Goal: Information Seeking & Learning: Find specific fact

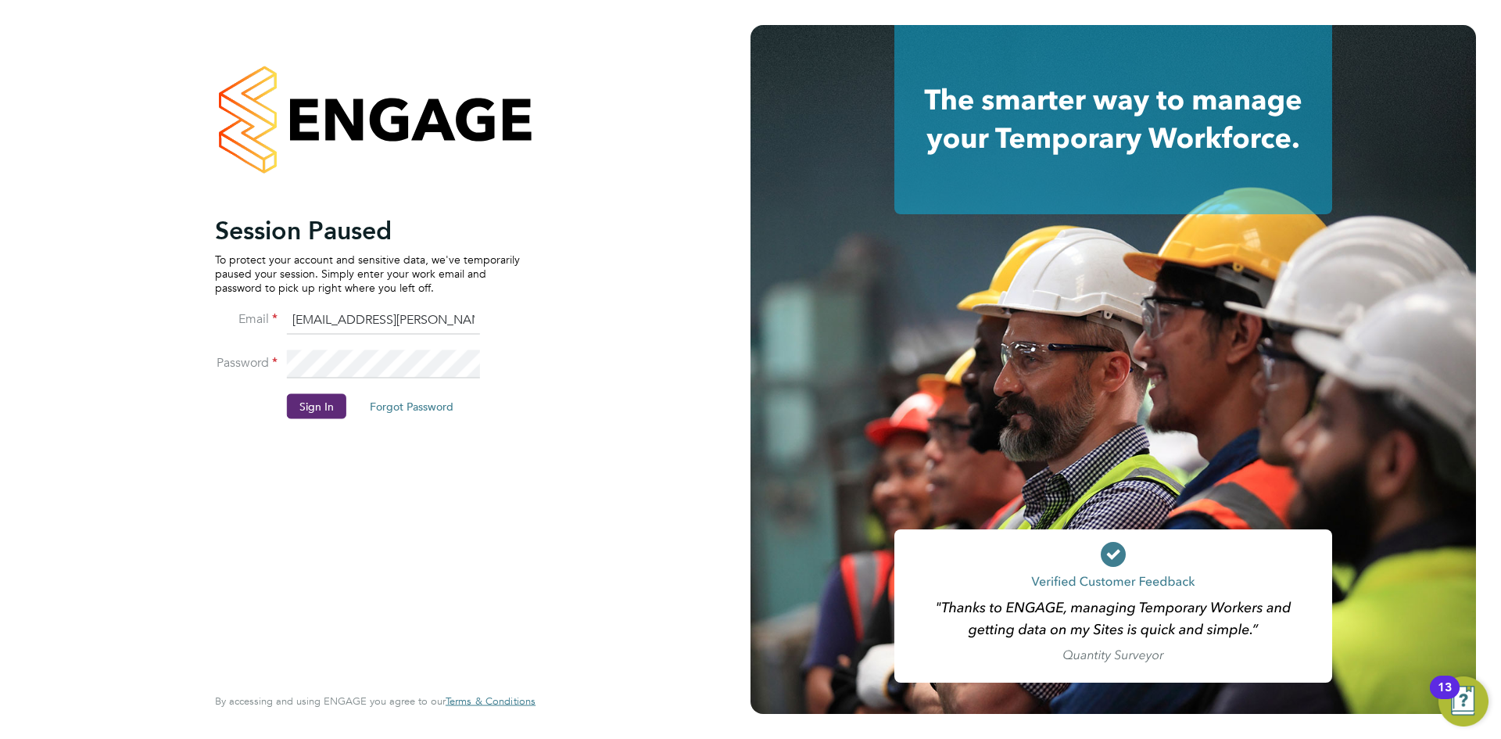
click at [328, 405] on button "Sign In" at bounding box center [316, 405] width 59 height 25
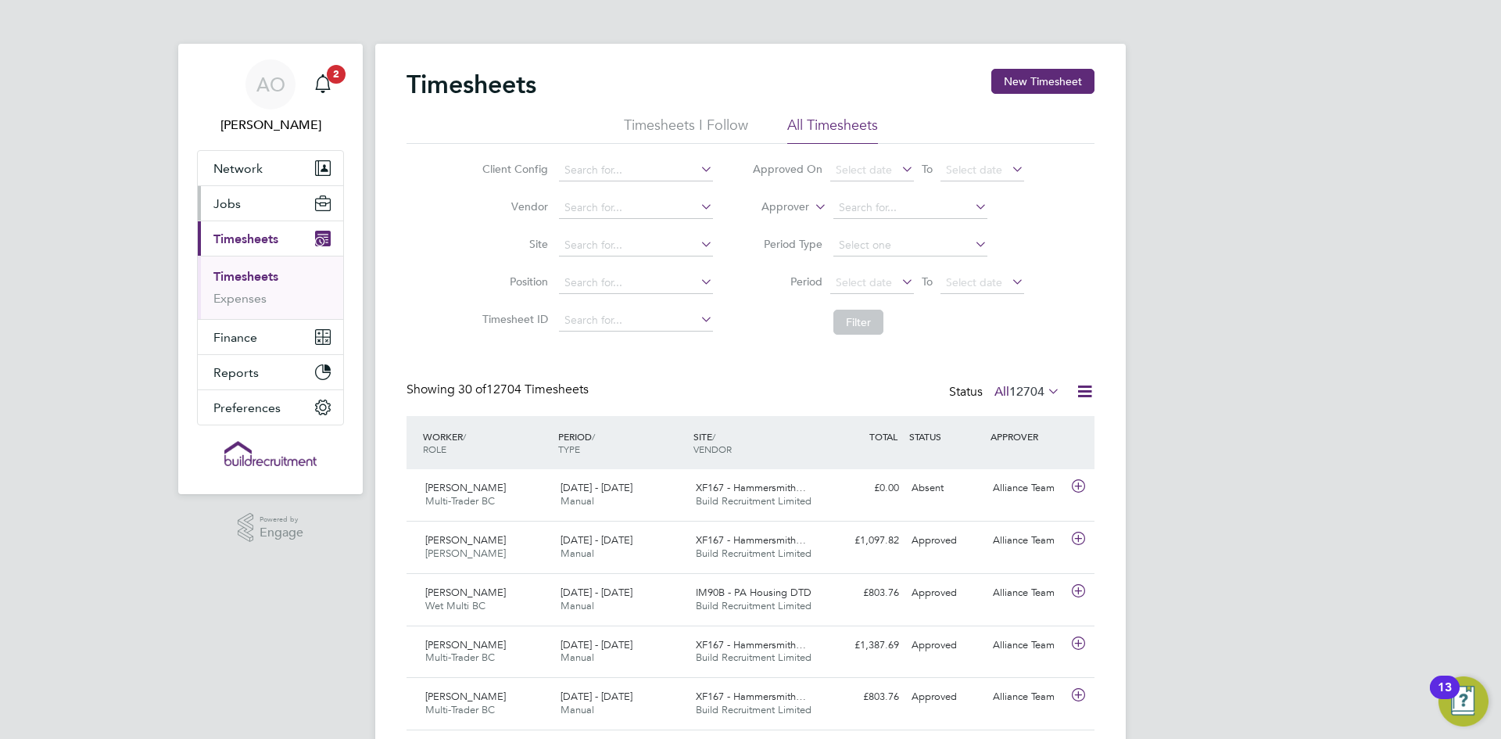
click at [251, 201] on button "Jobs" at bounding box center [270, 203] width 145 height 34
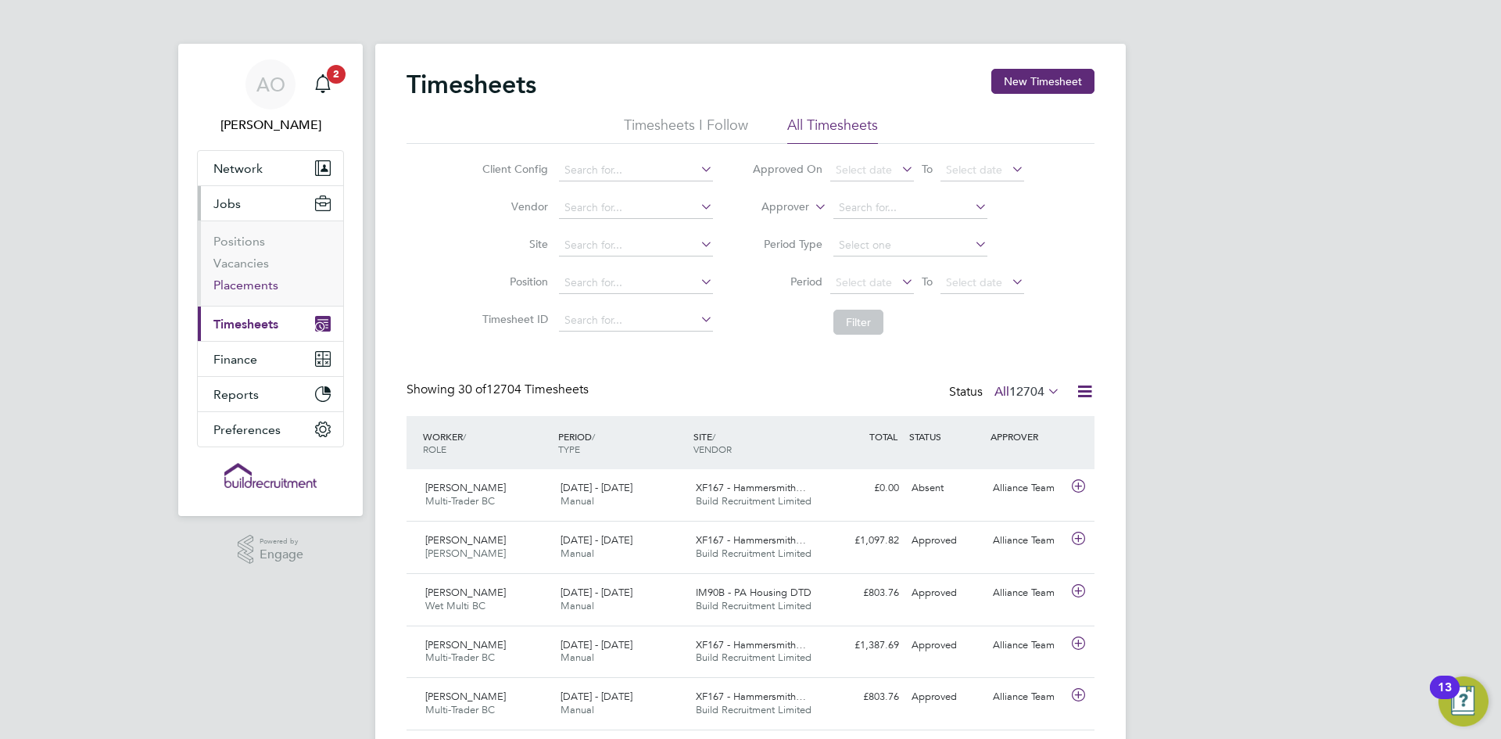
click at [263, 284] on link "Placements" at bounding box center [245, 285] width 65 height 15
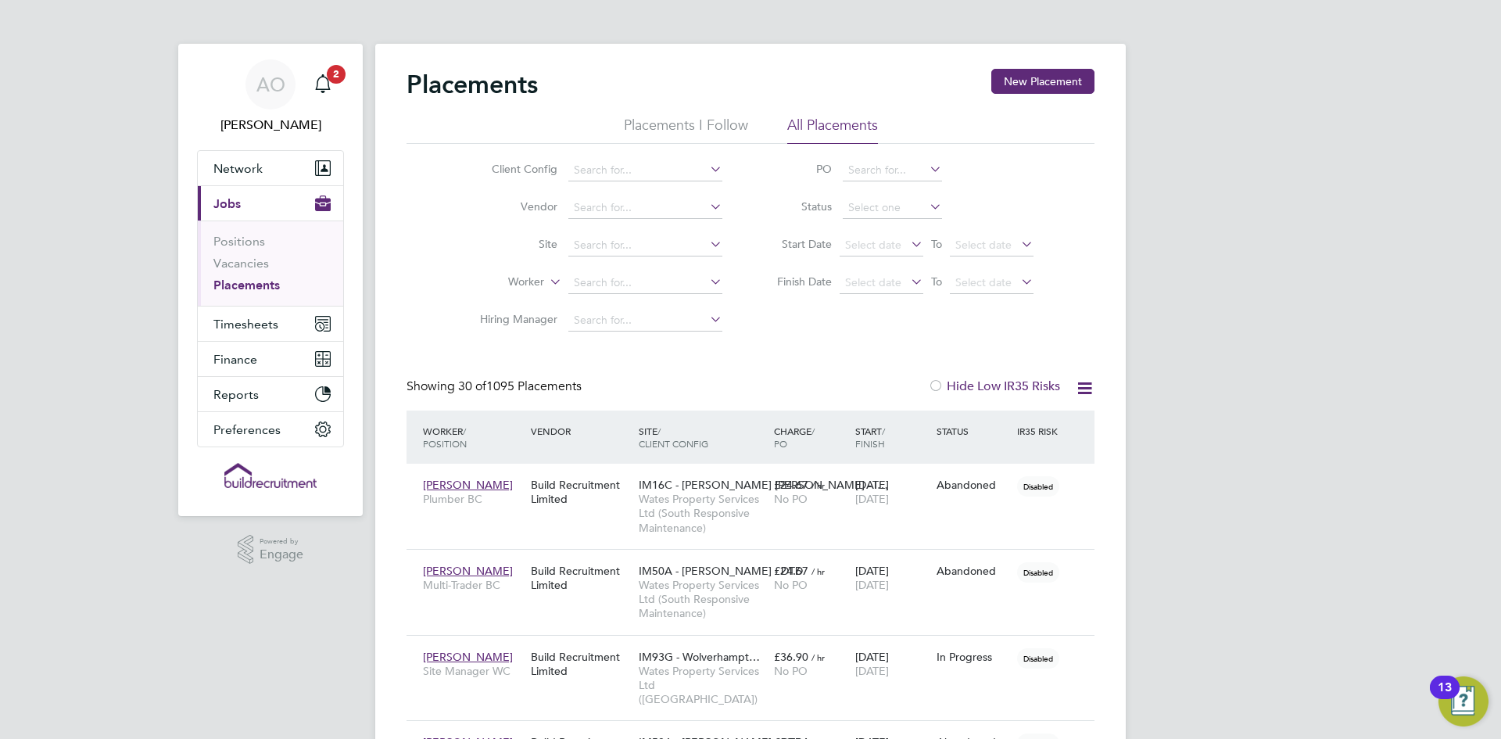
click at [546, 281] on icon at bounding box center [546, 277] width 0 height 14
click at [510, 315] on li "Position" at bounding box center [496, 320] width 97 height 20
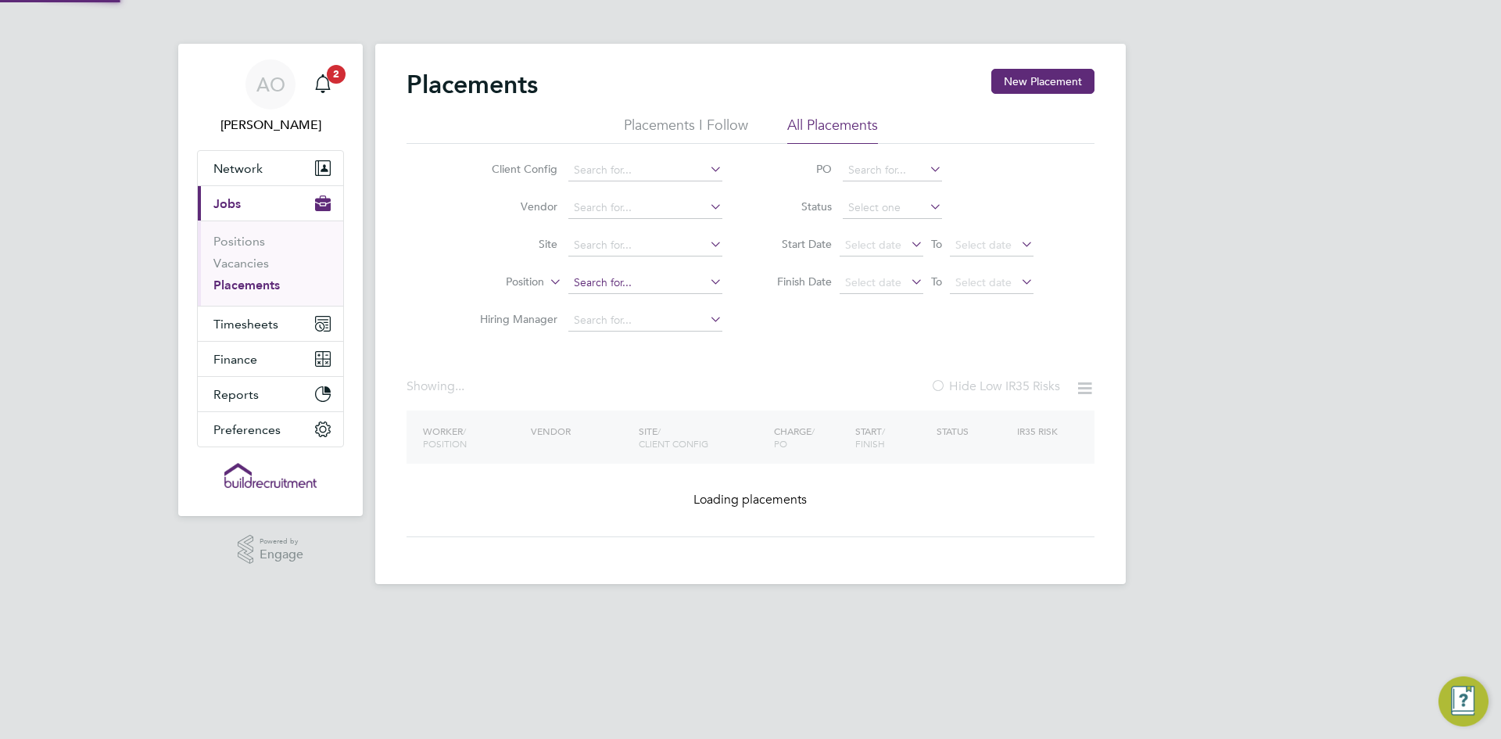
click at [602, 283] on input at bounding box center [645, 283] width 154 height 22
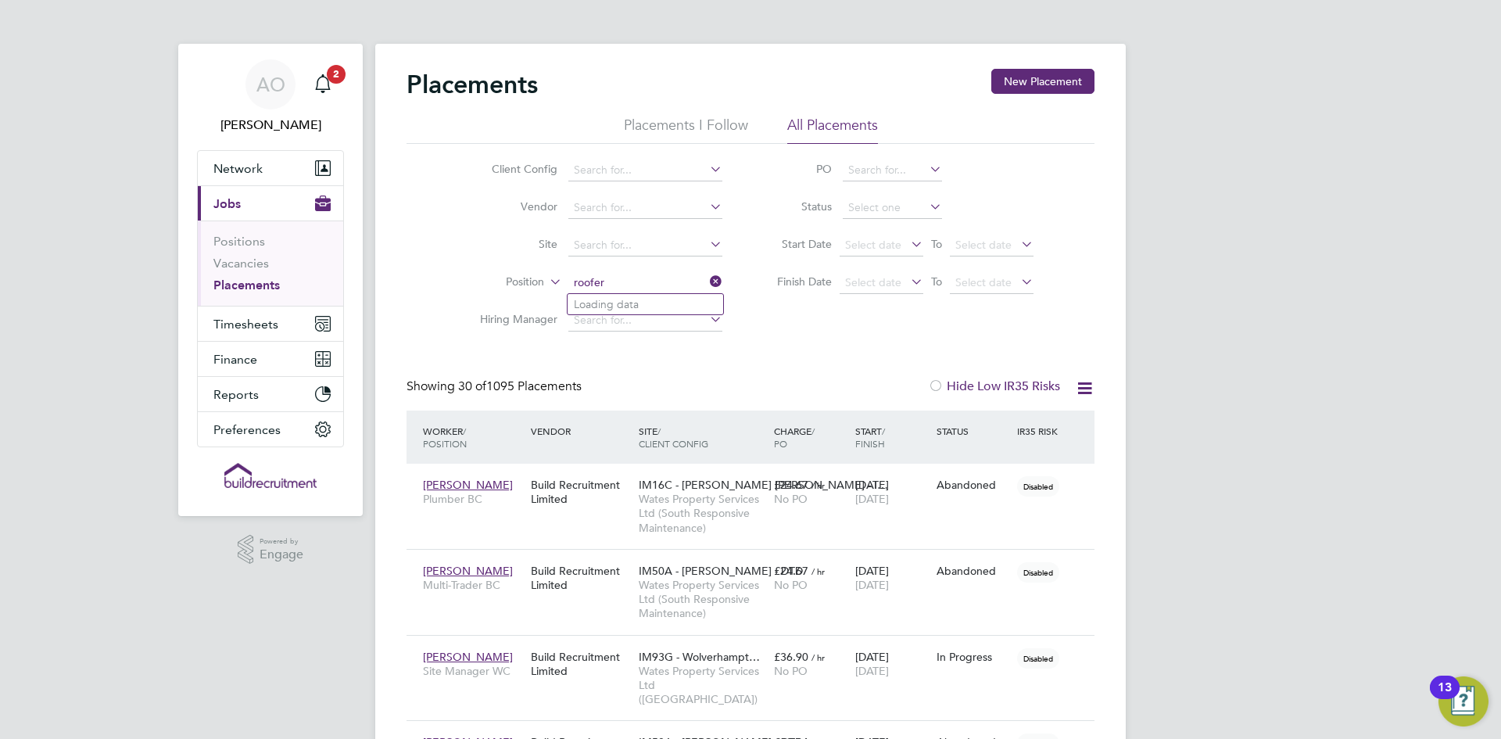
type input "roofer"
click at [624, 279] on input at bounding box center [645, 283] width 154 height 22
type input "roofer"
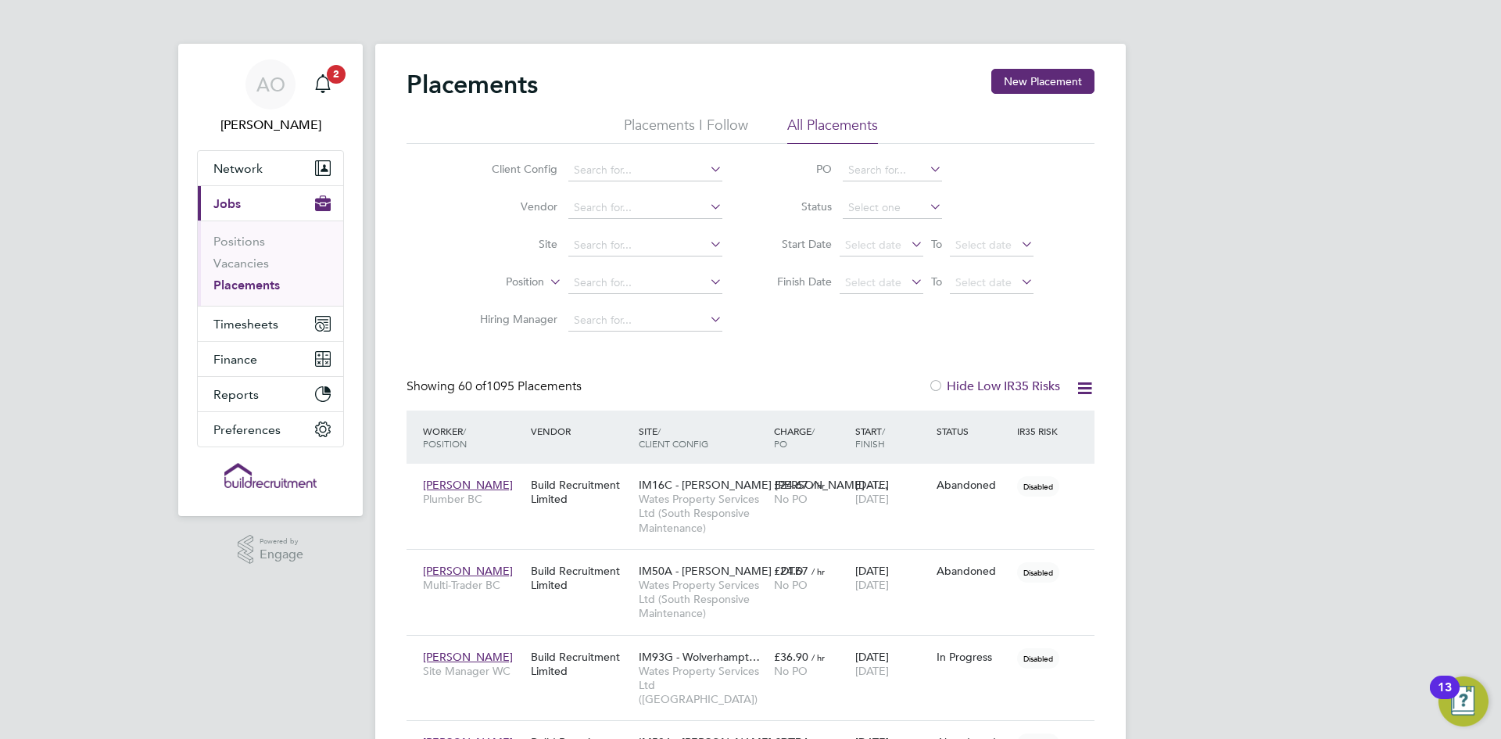
click at [1087, 386] on icon at bounding box center [1085, 388] width 20 height 20
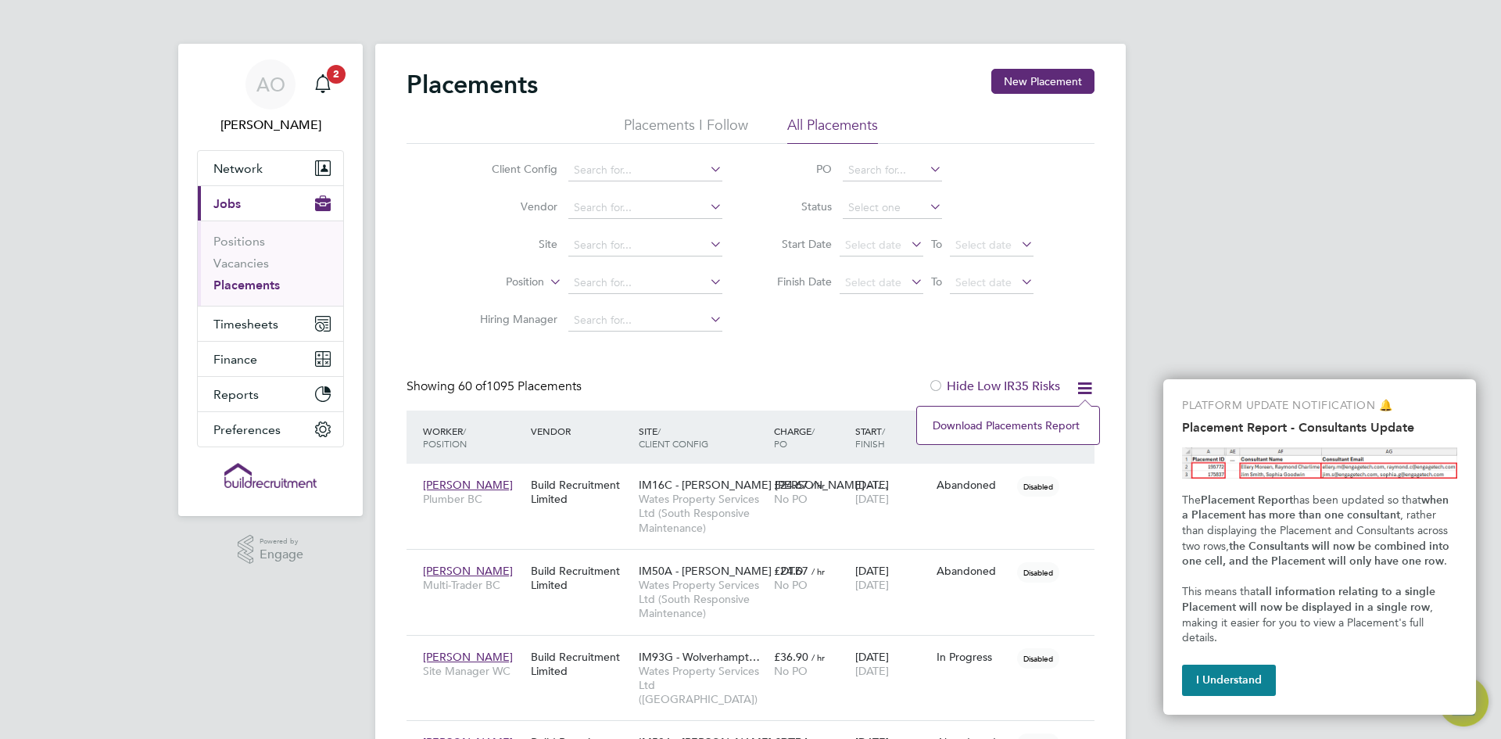
click at [1087, 386] on icon at bounding box center [1085, 388] width 20 height 20
click at [256, 172] on span "Network" at bounding box center [237, 168] width 49 height 15
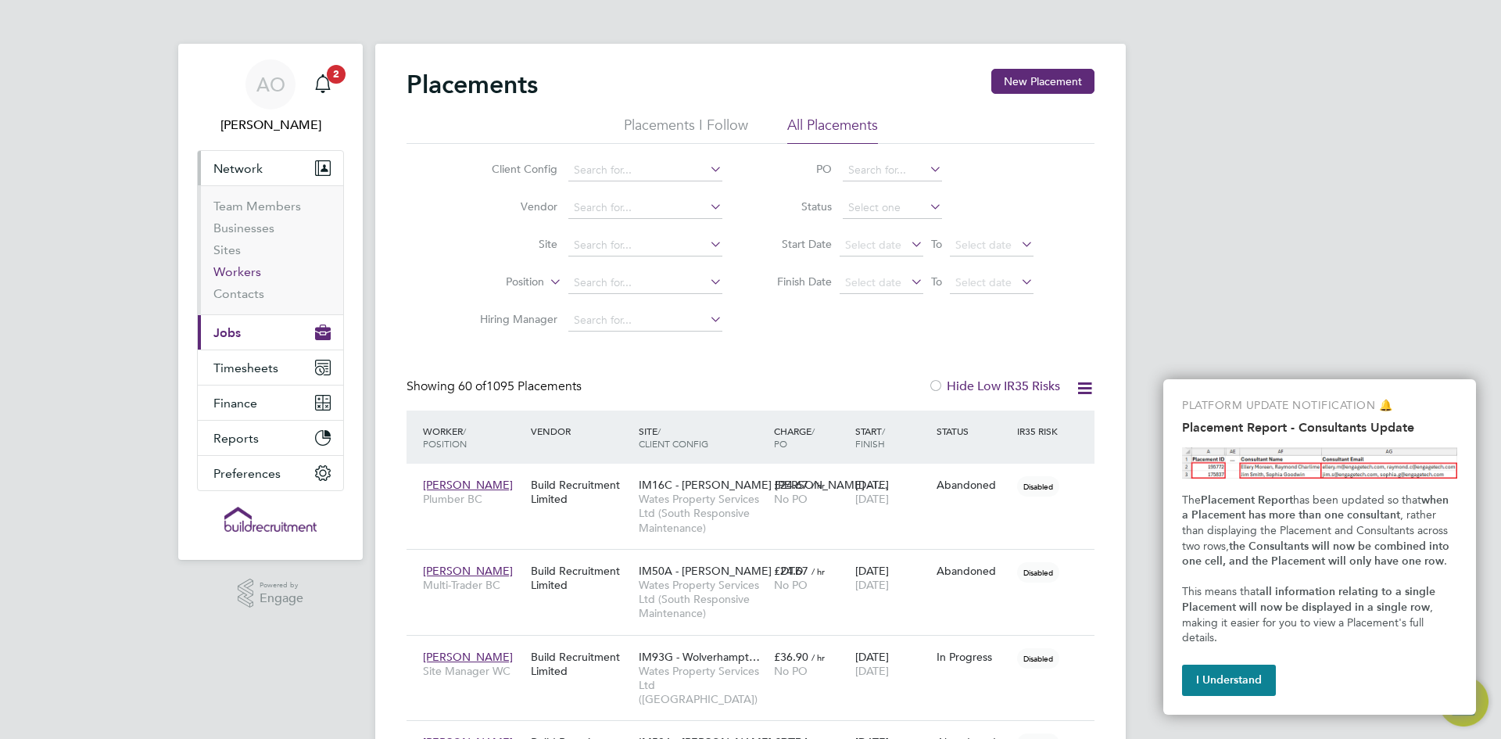
click at [245, 274] on link "Workers" at bounding box center [237, 271] width 48 height 15
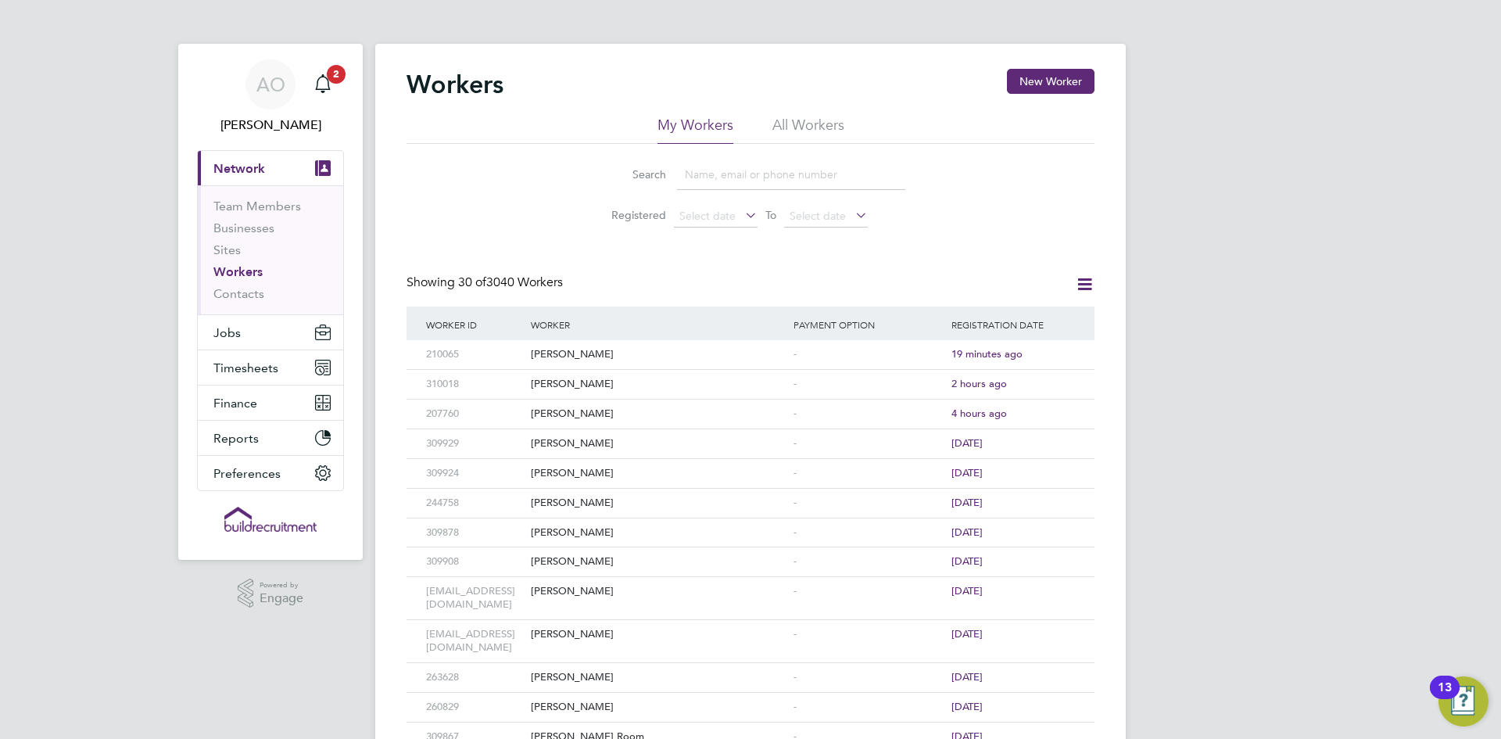
click at [725, 177] on input at bounding box center [791, 174] width 228 height 30
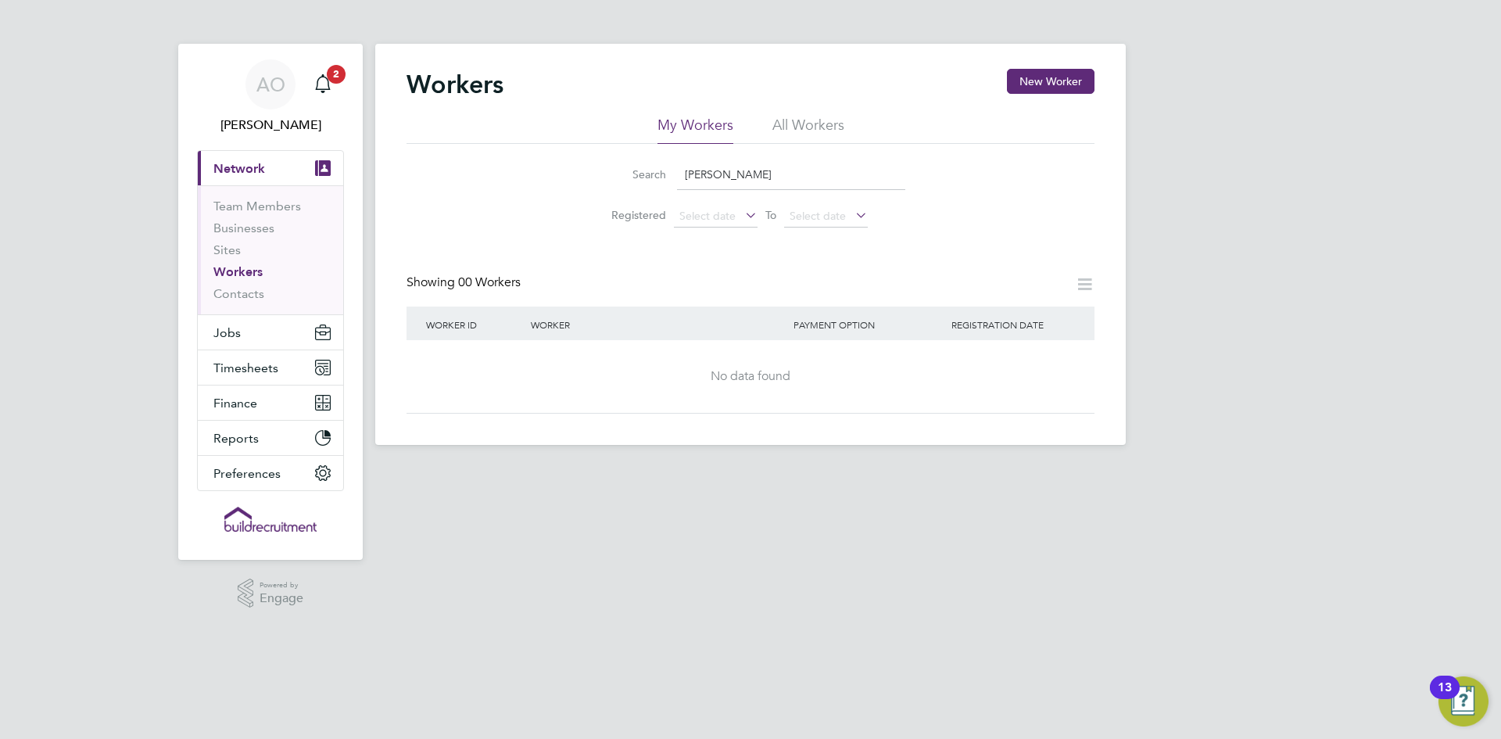
drag, startPoint x: 757, startPoint y: 183, endPoint x: 604, endPoint y: 184, distance: 153.2
click at [604, 185] on div "Search liam curr" at bounding box center [751, 174] width 310 height 30
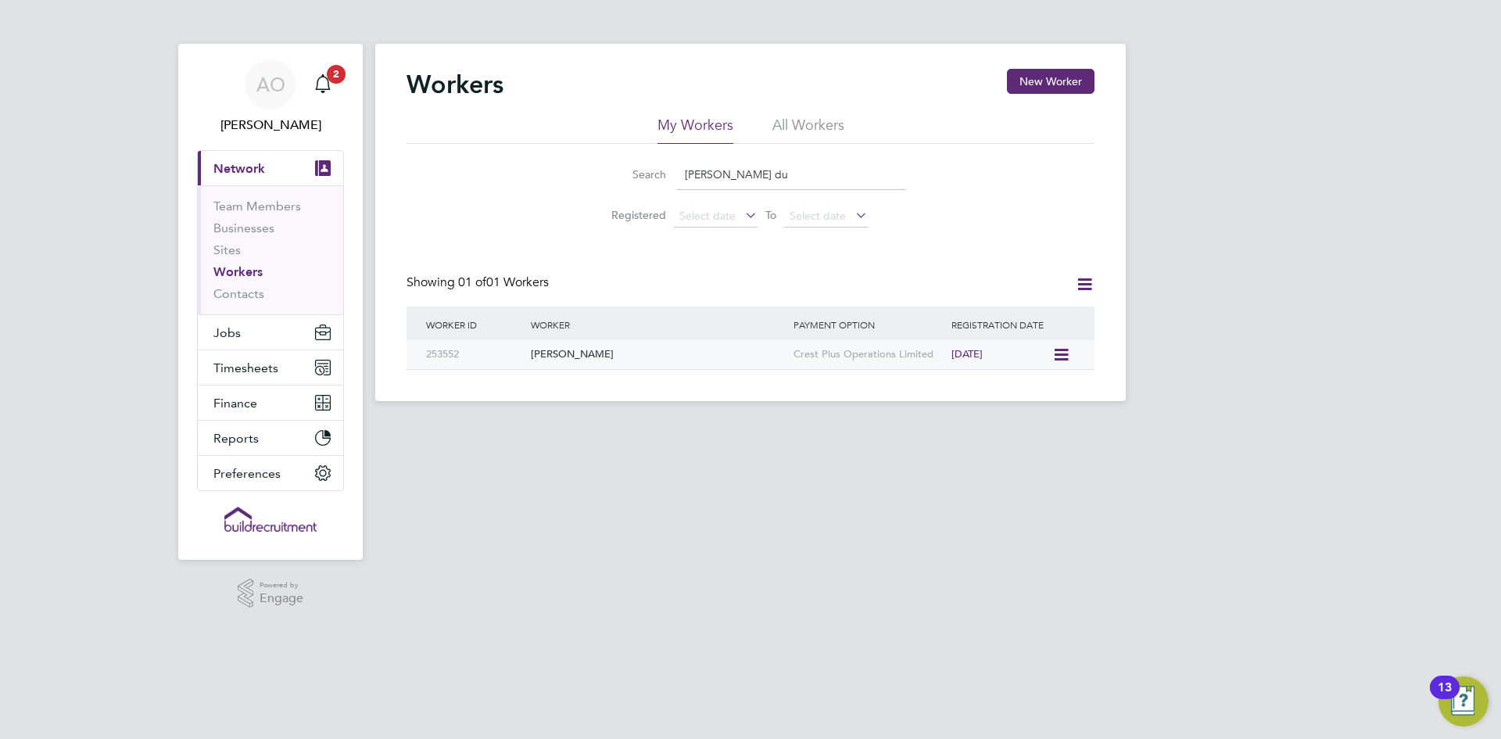
type input "tommy du"
click at [561, 358] on div "Tommy Duggan" at bounding box center [658, 354] width 263 height 29
